Goal: Understand process/instructions: Learn how to perform a task or action

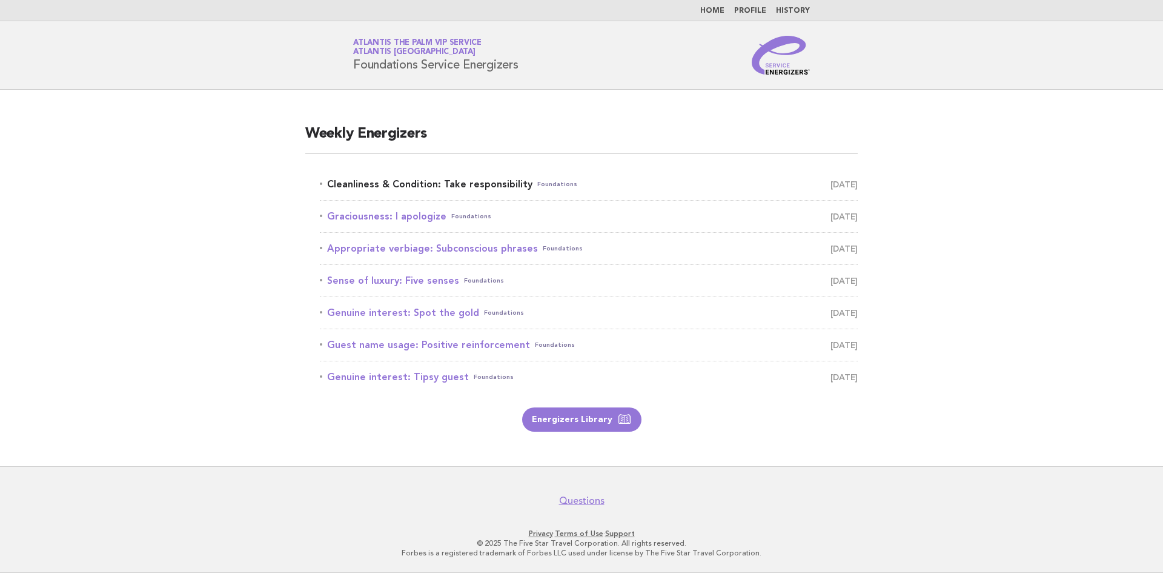
click at [433, 178] on link "Cleanliness & Condition: Take responsibility Foundations September 8" at bounding box center [589, 184] width 538 height 17
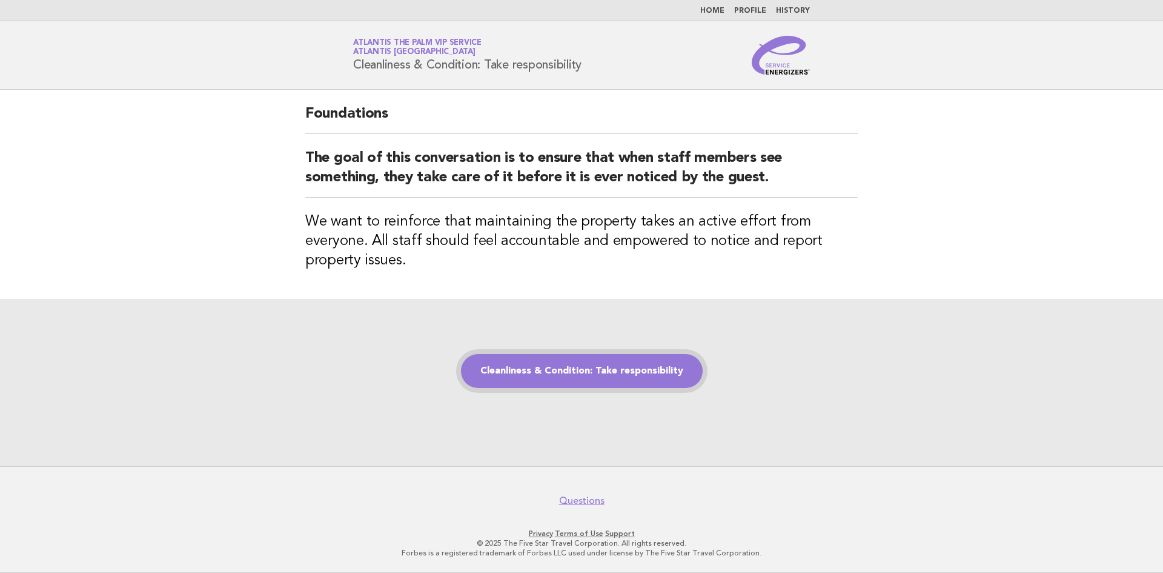
click at [522, 364] on link "Cleanliness & Condition: Take responsibility" at bounding box center [582, 371] width 242 height 34
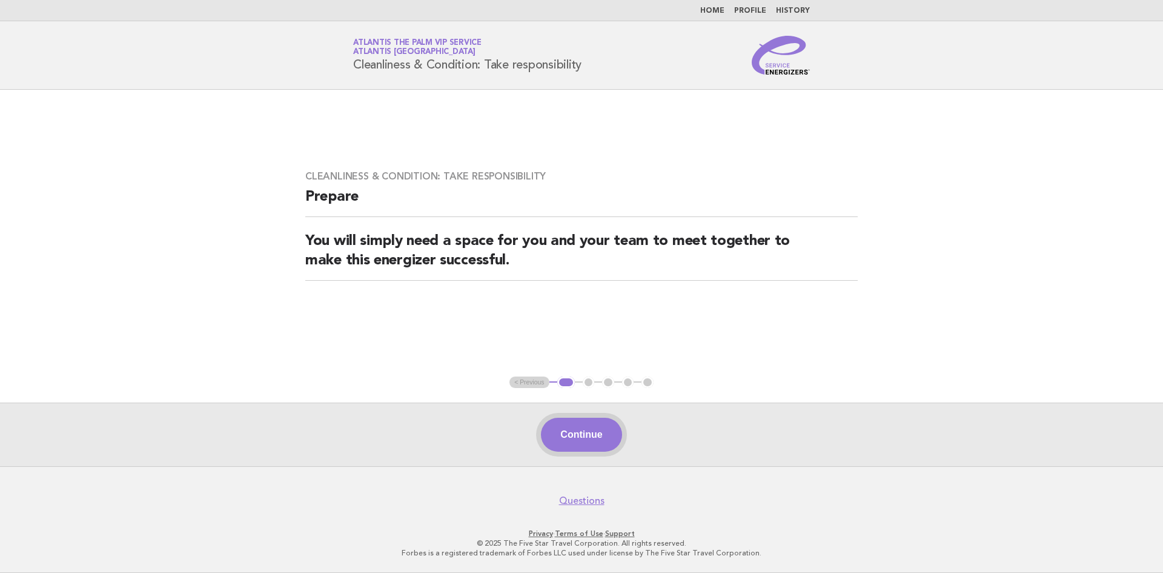
click at [584, 428] on button "Continue" at bounding box center [581, 435] width 81 height 34
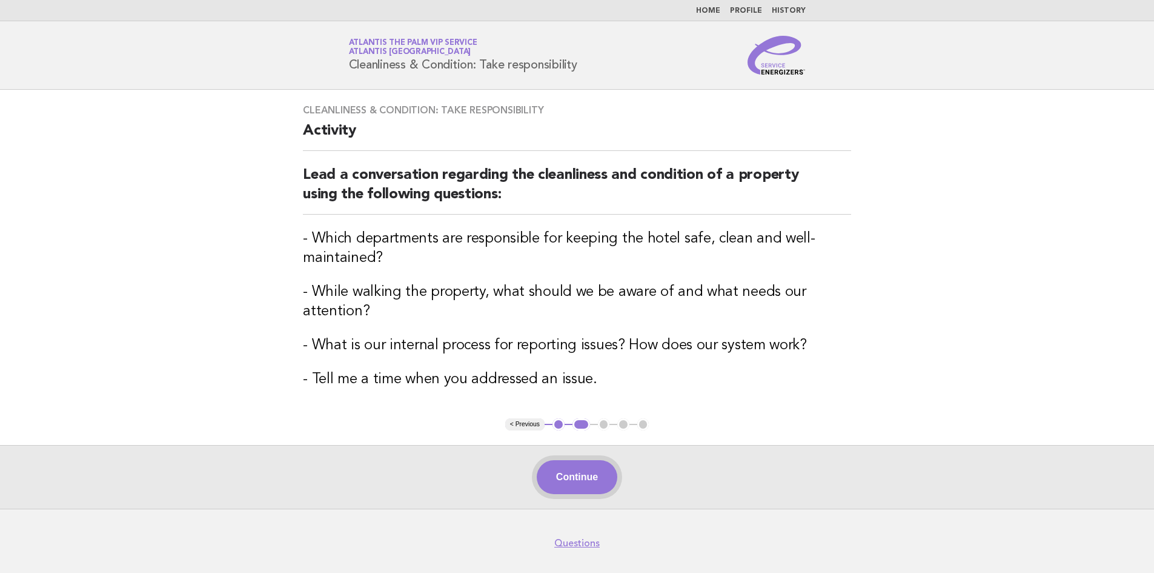
click at [585, 479] on button "Continue" at bounding box center [577, 477] width 81 height 34
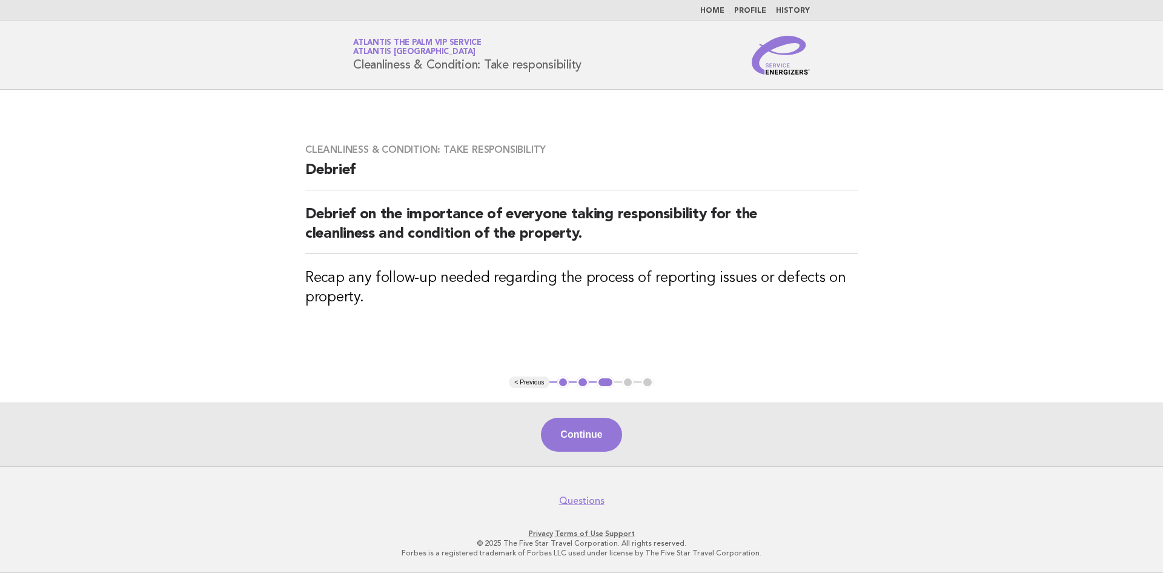
click at [585, 479] on footer "Questions Privacy · Terms of Use · Support © 2025 The Five Star Travel Corporat…" at bounding box center [581, 519] width 1163 height 107
click at [576, 441] on button "Continue" at bounding box center [581, 435] width 81 height 34
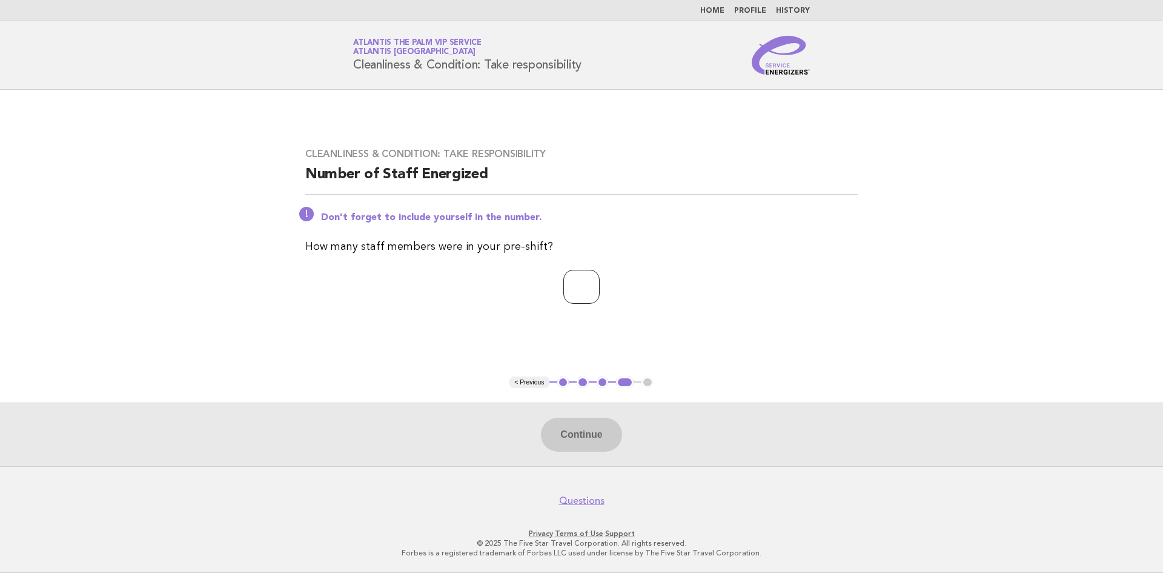
click at [564, 290] on input "number" at bounding box center [582, 287] width 36 height 34
type input "*"
drag, startPoint x: 593, startPoint y: 448, endPoint x: 590, endPoint y: 433, distance: 14.9
click at [593, 441] on button "Continue" at bounding box center [581, 435] width 81 height 34
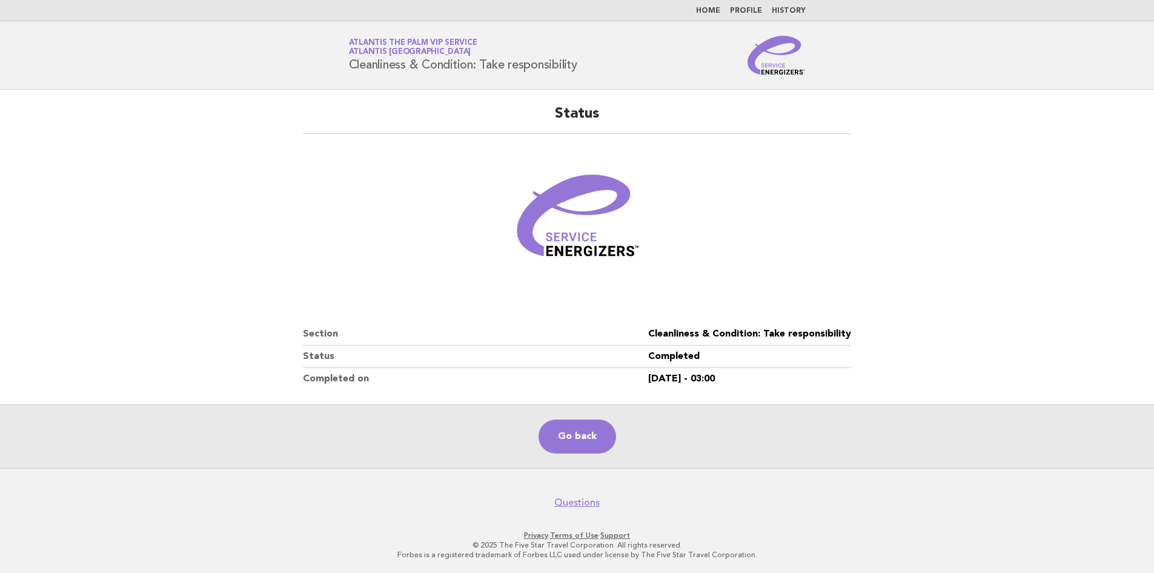
drag, startPoint x: 527, startPoint y: 107, endPoint x: 843, endPoint y: 227, distance: 337.7
click at [931, 241] on main "Status Section Cleanliness & Condition: Take responsibility Status Completed Co…" at bounding box center [577, 279] width 1154 height 378
